Goal: Use online tool/utility: Utilize a website feature to perform a specific function

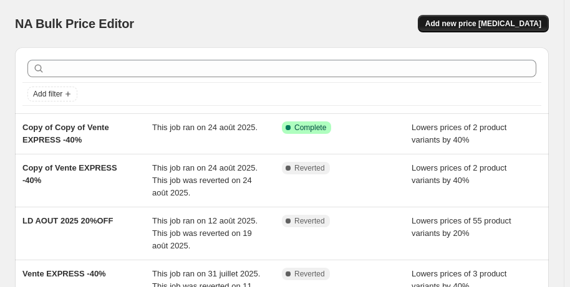
click at [485, 21] on span "Add new price [MEDICAL_DATA]" at bounding box center [483, 24] width 116 height 10
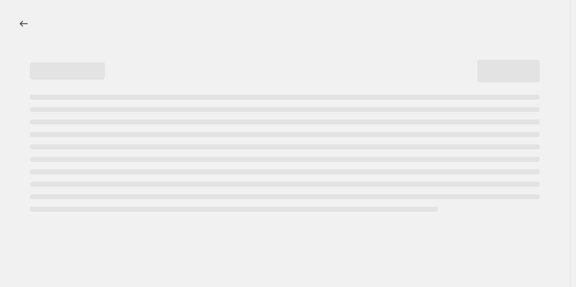
select select "percentage"
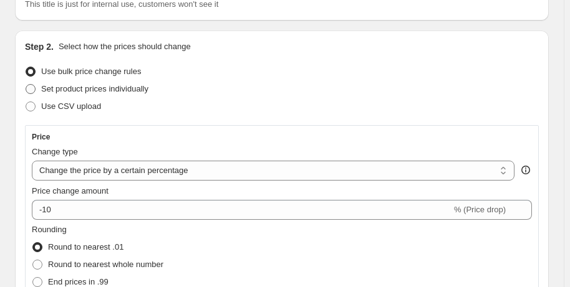
scroll to position [164, 0]
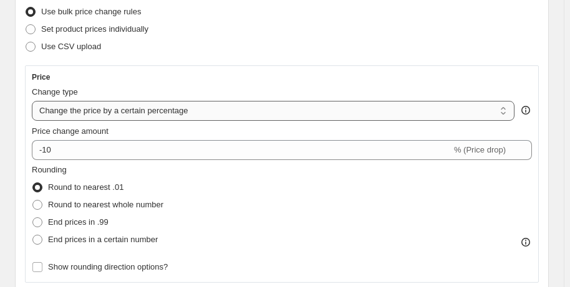
click at [145, 110] on select "Change the price to a certain amount Change the price by a certain amount Chang…" at bounding box center [273, 111] width 483 height 20
click at [274, 62] on div "Step 2. Select how the prices should change Use bulk price change rules Set pro…" at bounding box center [282, 254] width 514 height 546
